Goal: Find specific page/section

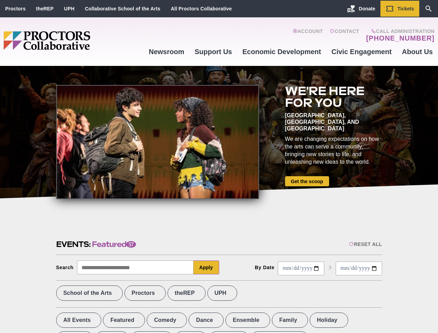
click at [219, 167] on div at bounding box center [157, 142] width 203 height 114
click at [365, 244] on div "Reset All" at bounding box center [365, 245] width 33 height 6
click at [207, 268] on button "Apply" at bounding box center [207, 268] width 26 height 14
